Goal: Use online tool/utility: Utilize a website feature to perform a specific function

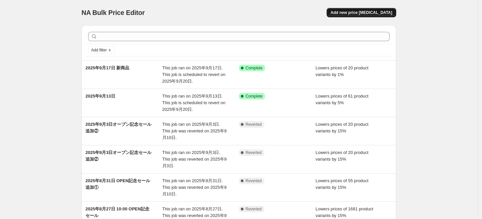
click at [376, 11] on span "Add new price [MEDICAL_DATA]" at bounding box center [362, 12] width 62 height 5
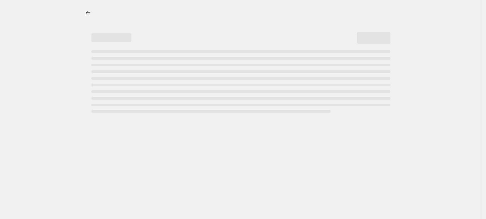
select select "percentage"
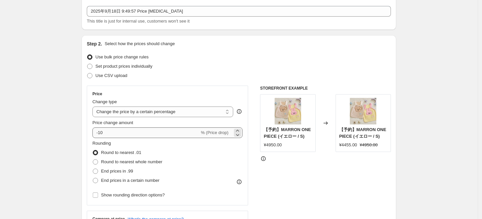
scroll to position [37, 0]
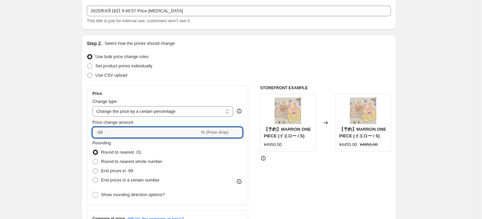
click at [86, 132] on div "Step 2. Select how the prices should change Use bulk price change rules Set pro…" at bounding box center [238, 151] width 315 height 232
click at [148, 128] on input "-10" at bounding box center [145, 132] width 107 height 11
type input "-1"
type input "-5"
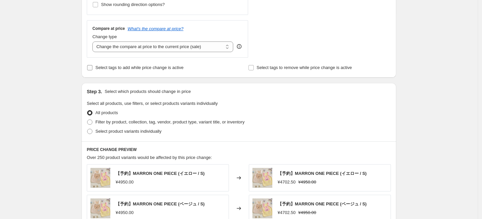
scroll to position [257, 0]
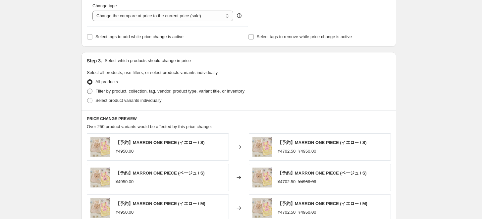
click at [131, 92] on span "Filter by product, collection, tag, vendor, product type, variant title, or inv…" at bounding box center [169, 90] width 149 height 5
click at [87, 89] on input "Filter by product, collection, tag, vendor, product type, variant title, or inv…" at bounding box center [87, 88] width 0 height 0
radio input "true"
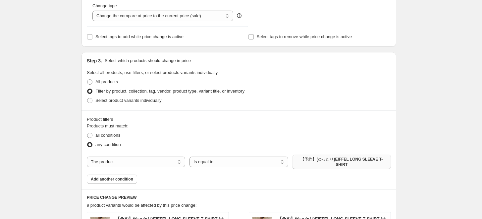
click at [335, 158] on span "【予約】(ゆったり)EIFFEL LONG SLEEVE T-SHIRT" at bounding box center [341, 161] width 90 height 11
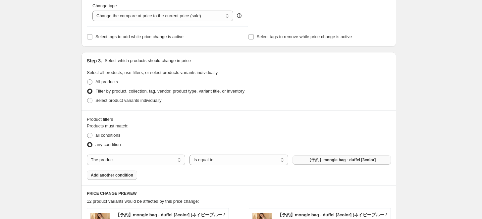
click at [124, 174] on span "Add another condition" at bounding box center [112, 174] width 42 height 5
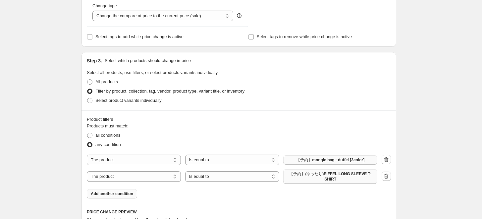
click at [352, 176] on span "【予約】(ゆったり)EIFFEL LONG SLEEVE T-SHIRT" at bounding box center [330, 176] width 86 height 11
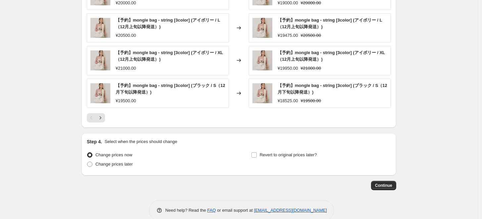
scroll to position [543, 0]
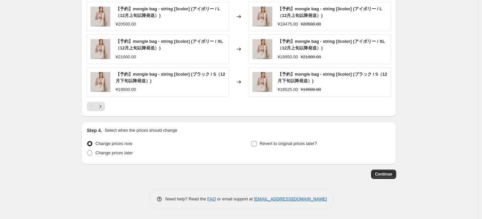
click at [270, 144] on span "Revert to original prices later?" at bounding box center [288, 143] width 57 height 5
click at [257, 144] on input "Revert to original prices later?" at bounding box center [253, 143] width 5 height 5
checkbox input "true"
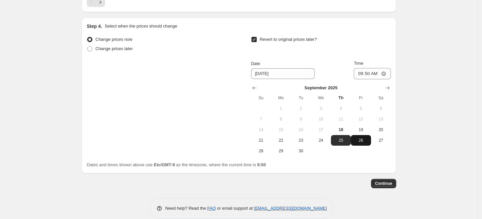
scroll to position [653, 0]
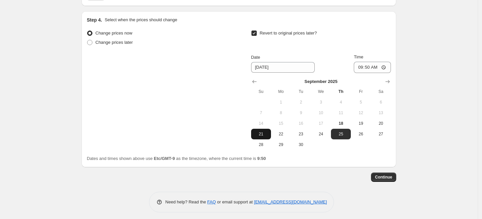
click at [261, 132] on span "21" at bounding box center [261, 133] width 15 height 5
type input "[DATE]"
click at [387, 174] on span "Continue" at bounding box center [383, 176] width 17 height 5
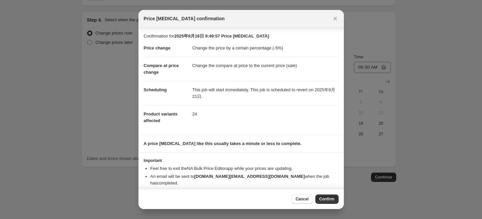
scroll to position [5, 0]
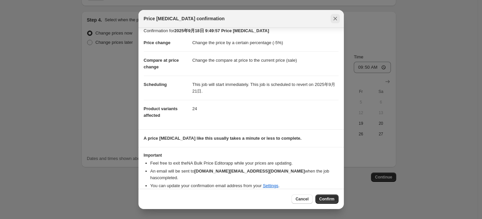
click at [336, 17] on icon "Close" at bounding box center [335, 18] width 7 height 7
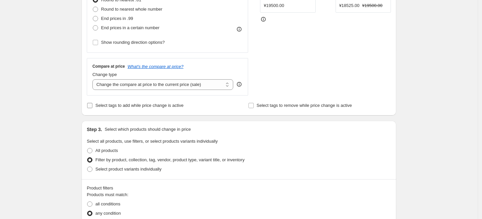
scroll to position [175, 0]
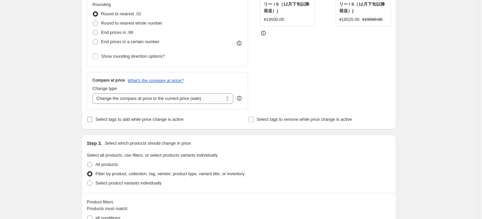
click at [109, 118] on span "Select tags to add while price change is active" at bounding box center [139, 119] width 88 height 5
click at [92, 118] on input "Select tags to add while price change is active" at bounding box center [89, 119] width 5 height 5
checkbox input "true"
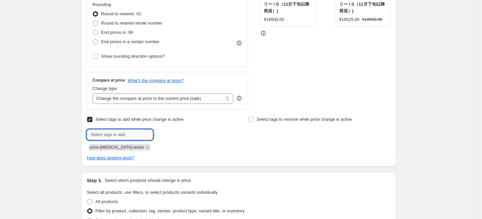
click at [126, 136] on input "text" at bounding box center [120, 134] width 66 height 11
click at [210, 146] on div "price-[MEDICAL_DATA]-active" at bounding box center [158, 146] width 143 height 8
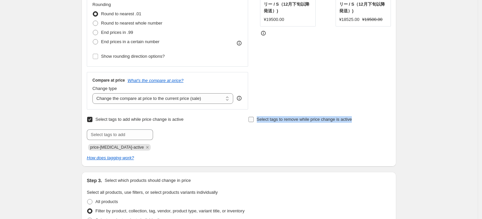
drag, startPoint x: 360, startPoint y: 118, endPoint x: 259, endPoint y: 121, distance: 101.7
click at [259, 121] on div "Select tags to remove while price change is active" at bounding box center [319, 119] width 143 height 9
copy span "Select tags to remove while price change is active"
click at [389, 143] on div "Select tags to remove while price change is active" at bounding box center [319, 133] width 143 height 36
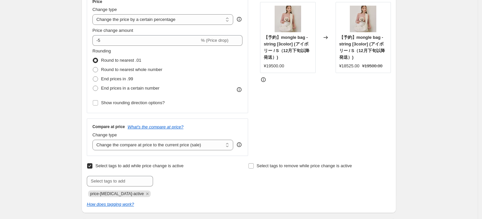
scroll to position [101, 0]
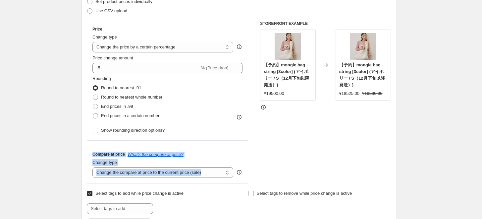
drag, startPoint x: 94, startPoint y: 152, endPoint x: 247, endPoint y: 172, distance: 154.2
click at [247, 172] on div "Compare at price What's the compare at price? Change type Change the compare at…" at bounding box center [167, 164] width 161 height 37
copy div "Compare at price What's the compare at price? Change type Change the compare at…"
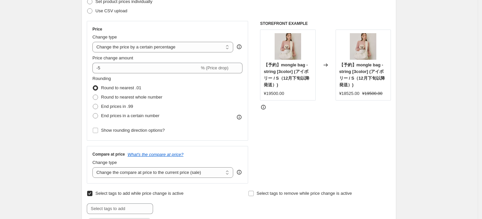
drag, startPoint x: 306, startPoint y: 152, endPoint x: 300, endPoint y: 152, distance: 6.3
click at [305, 152] on div "STOREFRONT EXAMPLE 【予約】mongle bag - string [3color] (アイボリー / S（12月下旬以降発送）) ¥195…" at bounding box center [325, 102] width 131 height 162
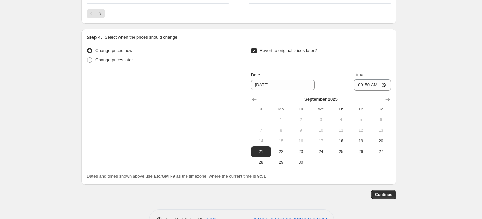
scroll to position [693, 0]
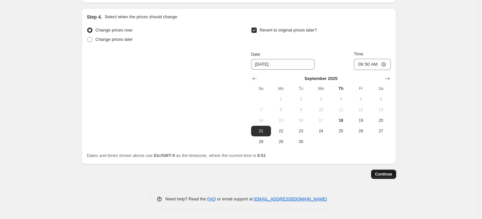
click at [382, 175] on span "Continue" at bounding box center [383, 173] width 17 height 5
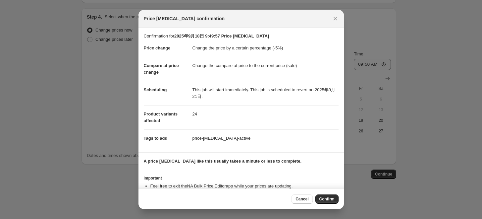
click at [328, 203] on div "Cancel Confirm" at bounding box center [240, 198] width 205 height 20
click at [328, 199] on span "Confirm" at bounding box center [326, 198] width 15 height 5
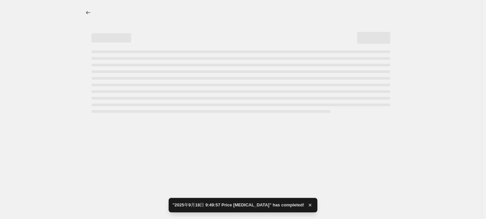
select select "percentage"
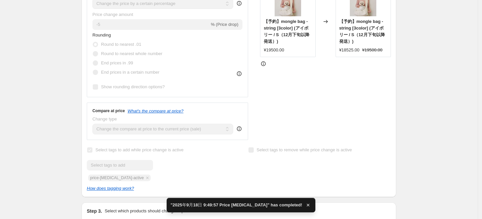
scroll to position [221, 0]
